Goal: Find specific page/section: Find specific page/section

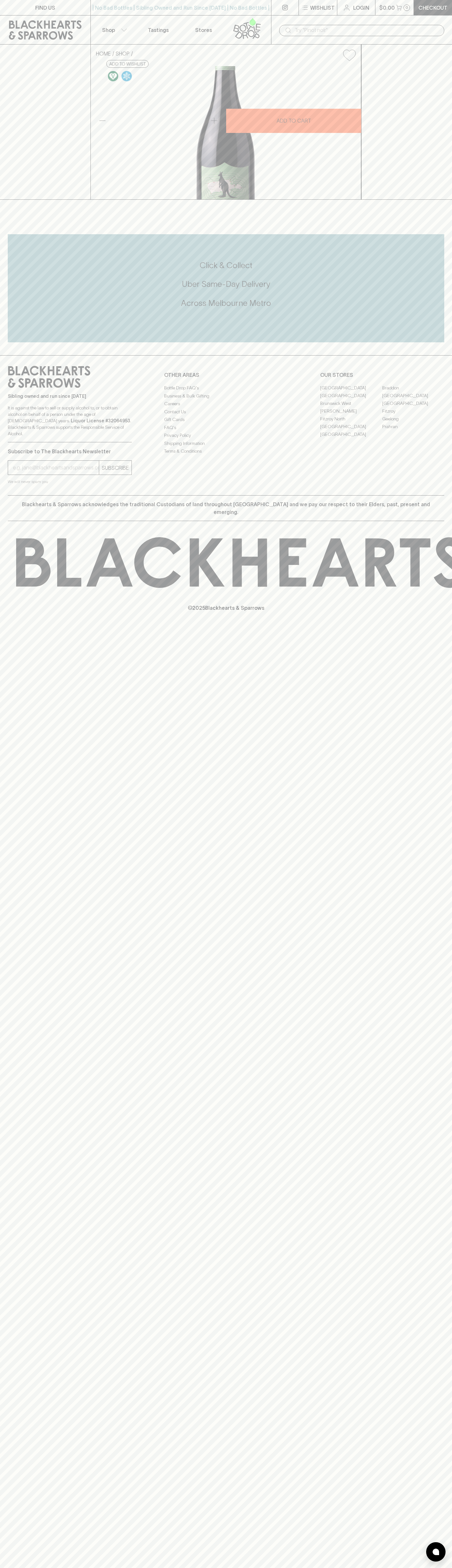
click at [351, 422] on link "Fitzroy North" at bounding box center [351, 419] width 62 height 8
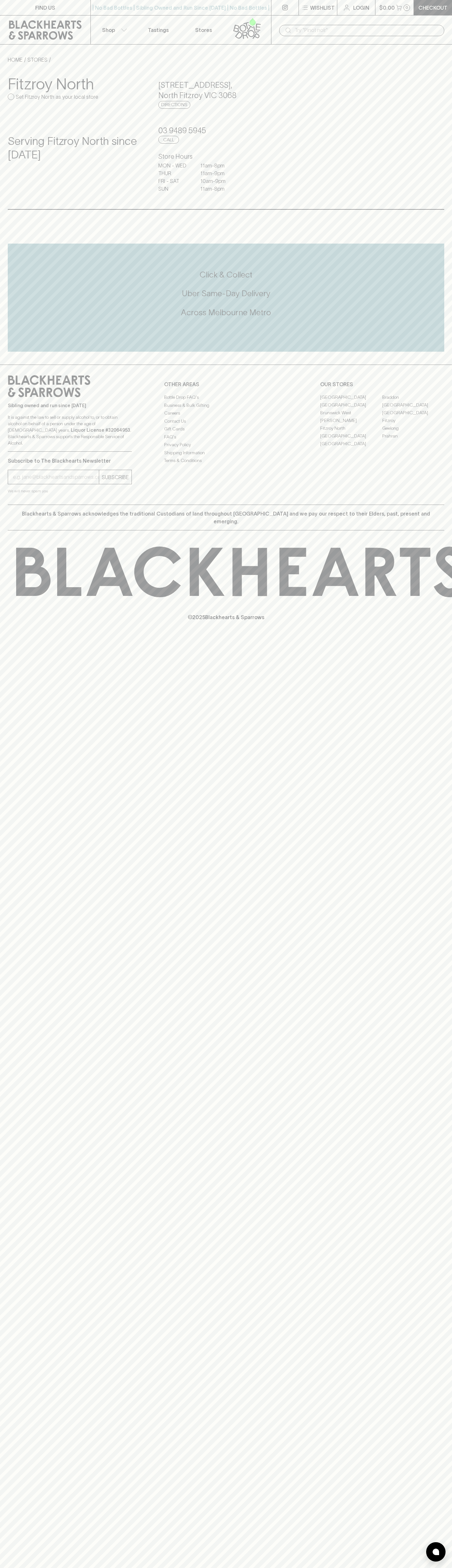
click at [10, 31] on icon at bounding box center [45, 30] width 81 height 19
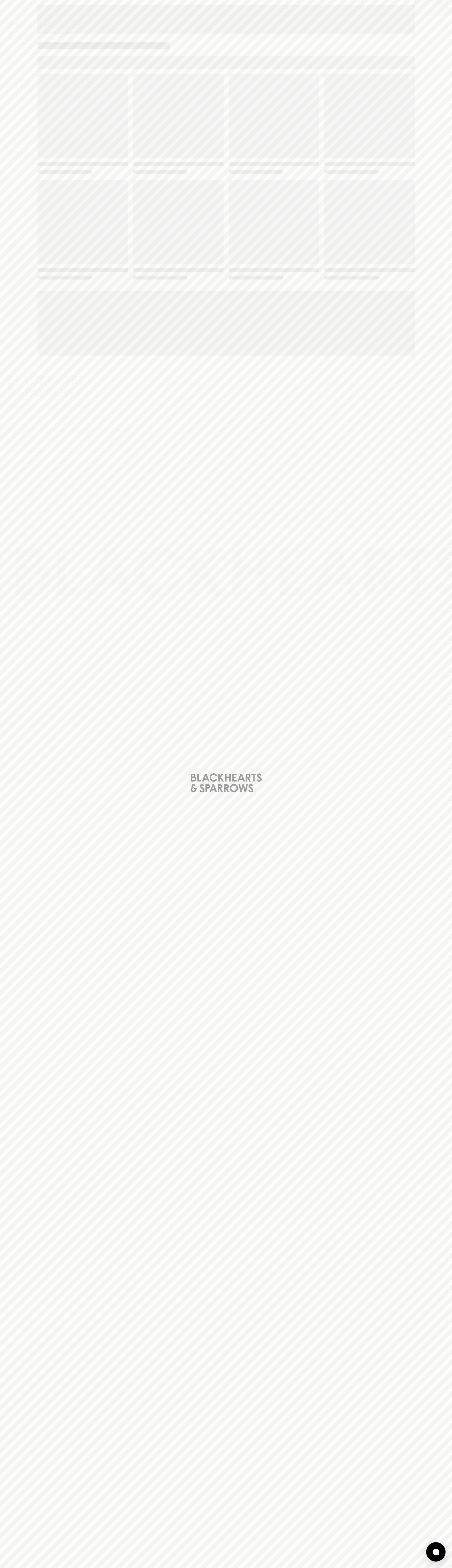
click at [381, 1567] on html "FIND US | No Bad Bottles | Sibling Owned and Run Since 2006 | No Bad Bottles | …" at bounding box center [226, 784] width 452 height 1568
click at [12, 1211] on div "Loading" at bounding box center [226, 784] width 452 height 1568
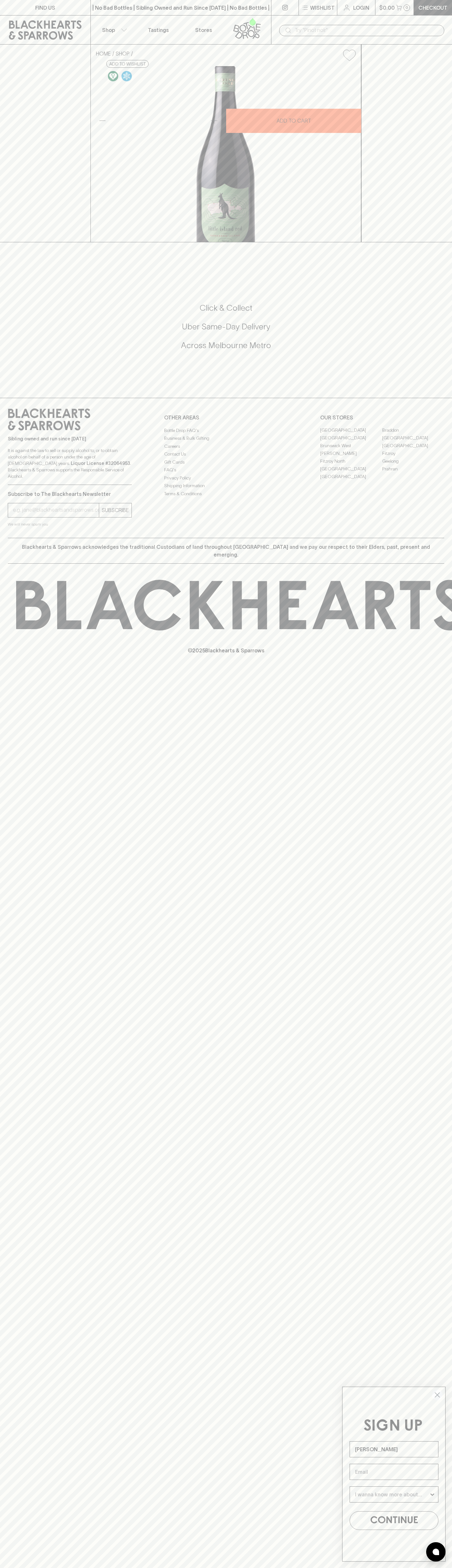
type input "[PERSON_NAME]"
